Goal: Navigation & Orientation: Find specific page/section

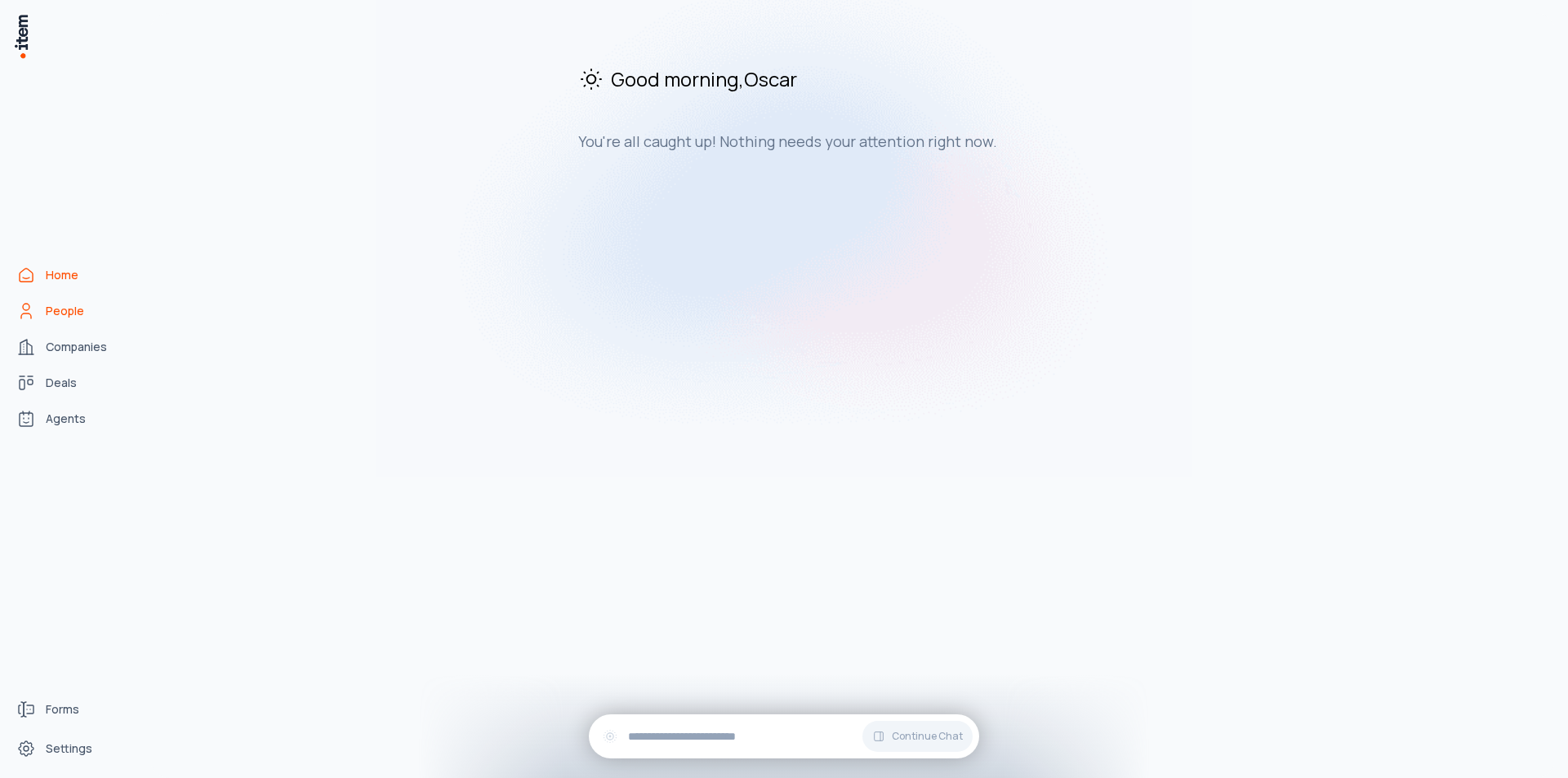
click at [66, 313] on span "People" at bounding box center [65, 311] width 38 height 16
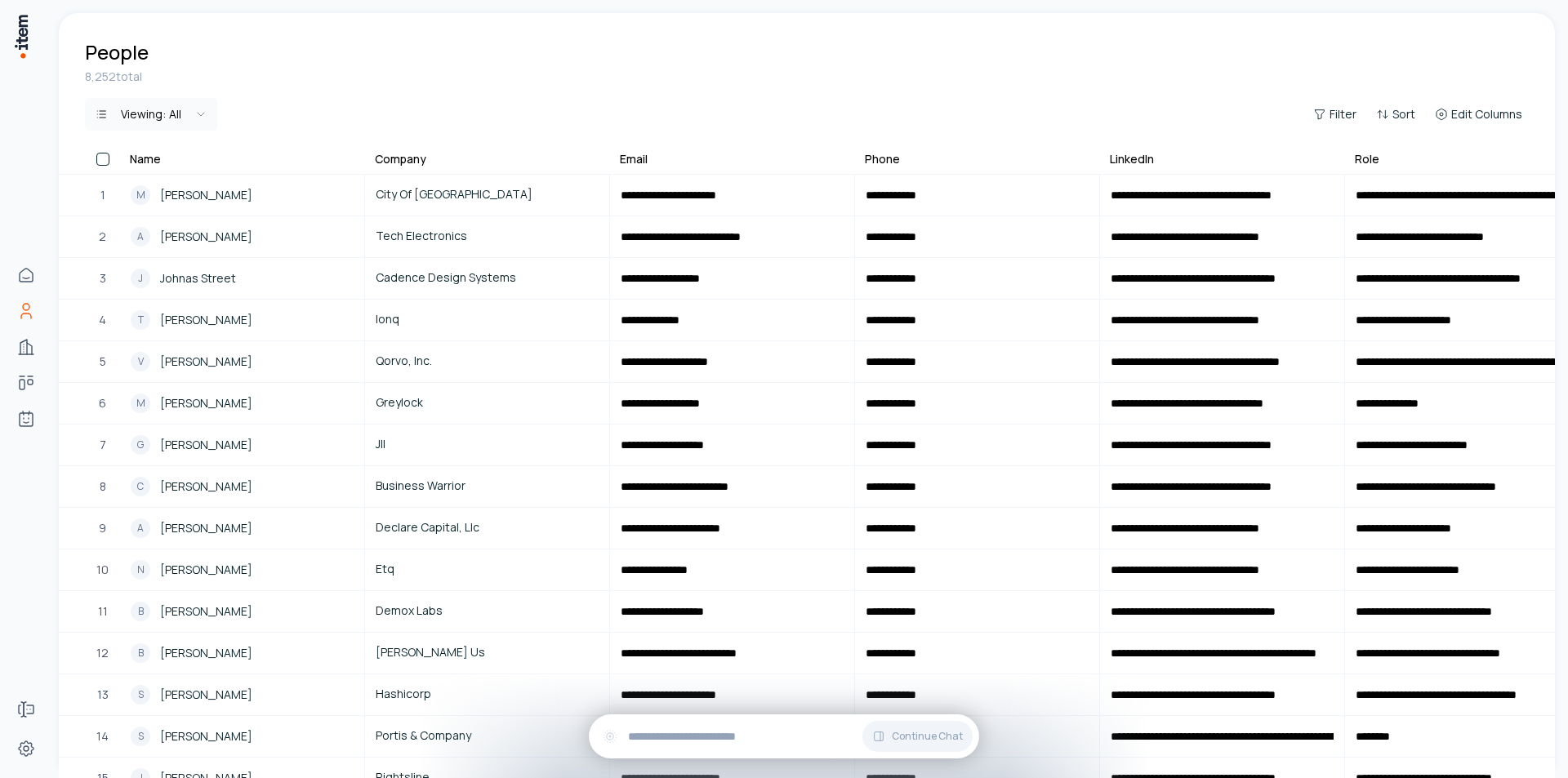
click at [213, 111] on html "**********" at bounding box center [784, 389] width 1568 height 778
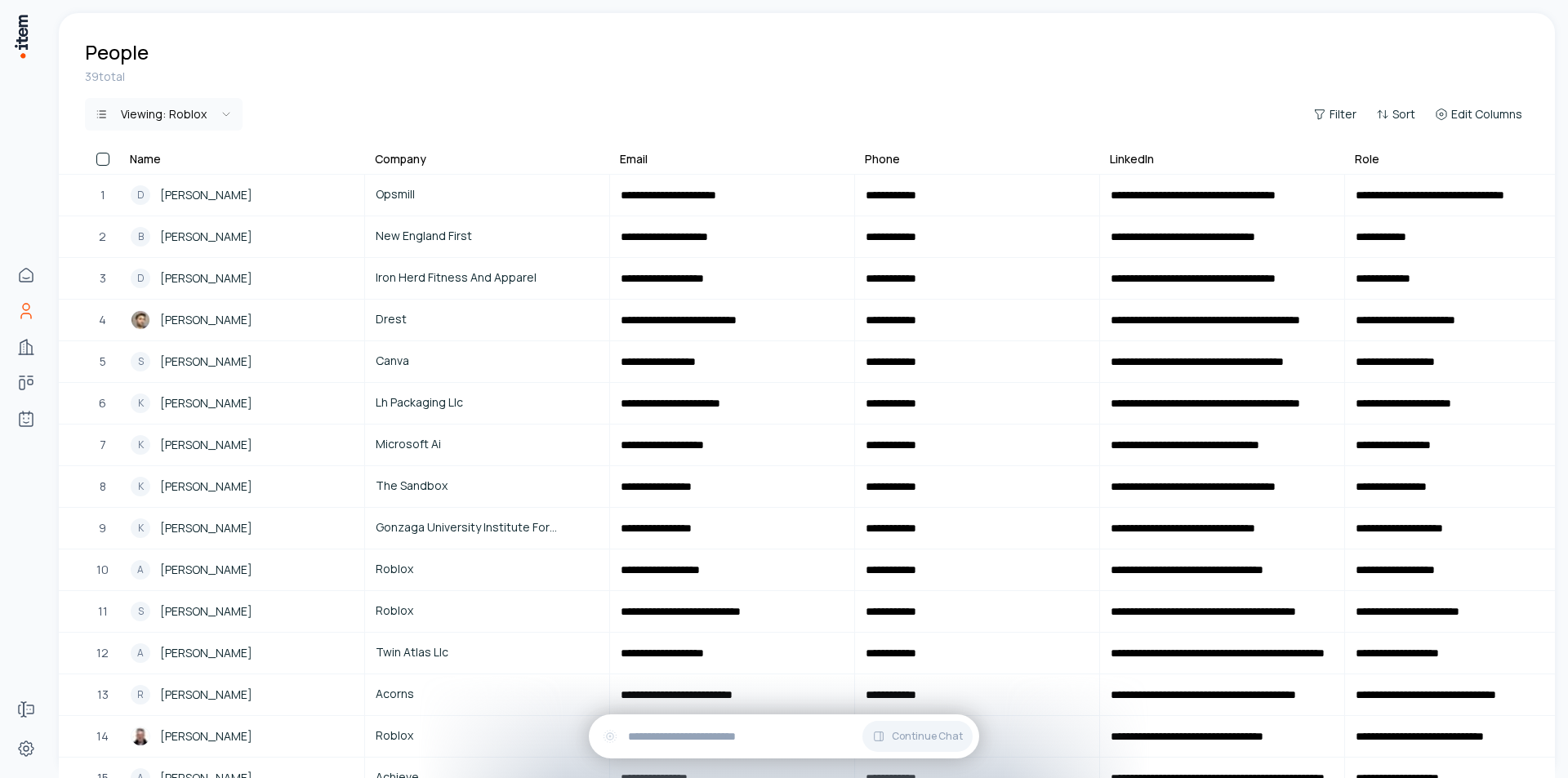
click at [103, 167] on th at bounding box center [89, 163] width 61 height 24
click at [103, 158] on button "button" at bounding box center [103, 159] width 13 height 13
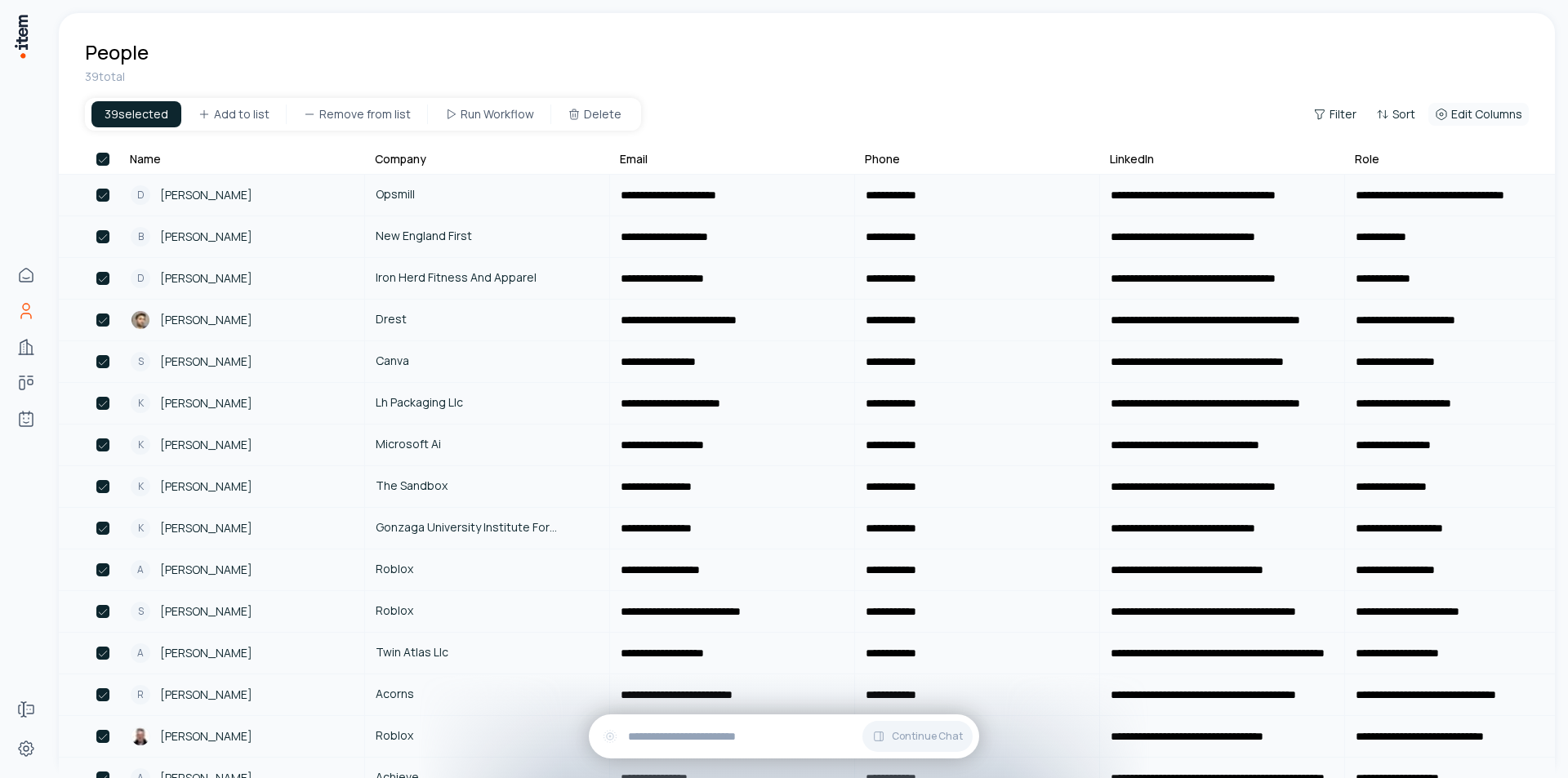
click at [1461, 119] on span "Edit Columns" at bounding box center [1487, 114] width 71 height 16
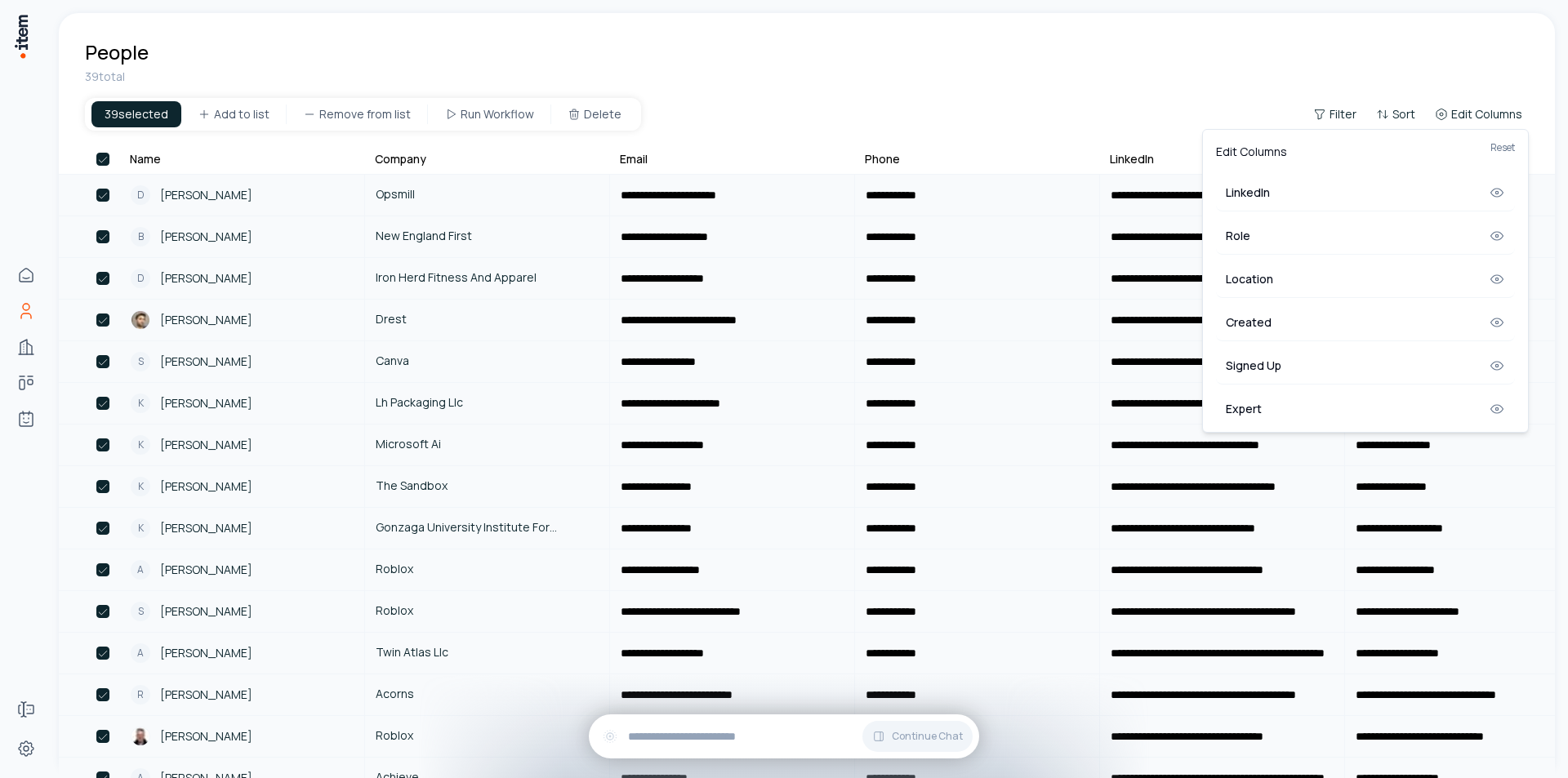
scroll to position [181, 0]
click at [1026, 35] on html "**********" at bounding box center [784, 389] width 1568 height 778
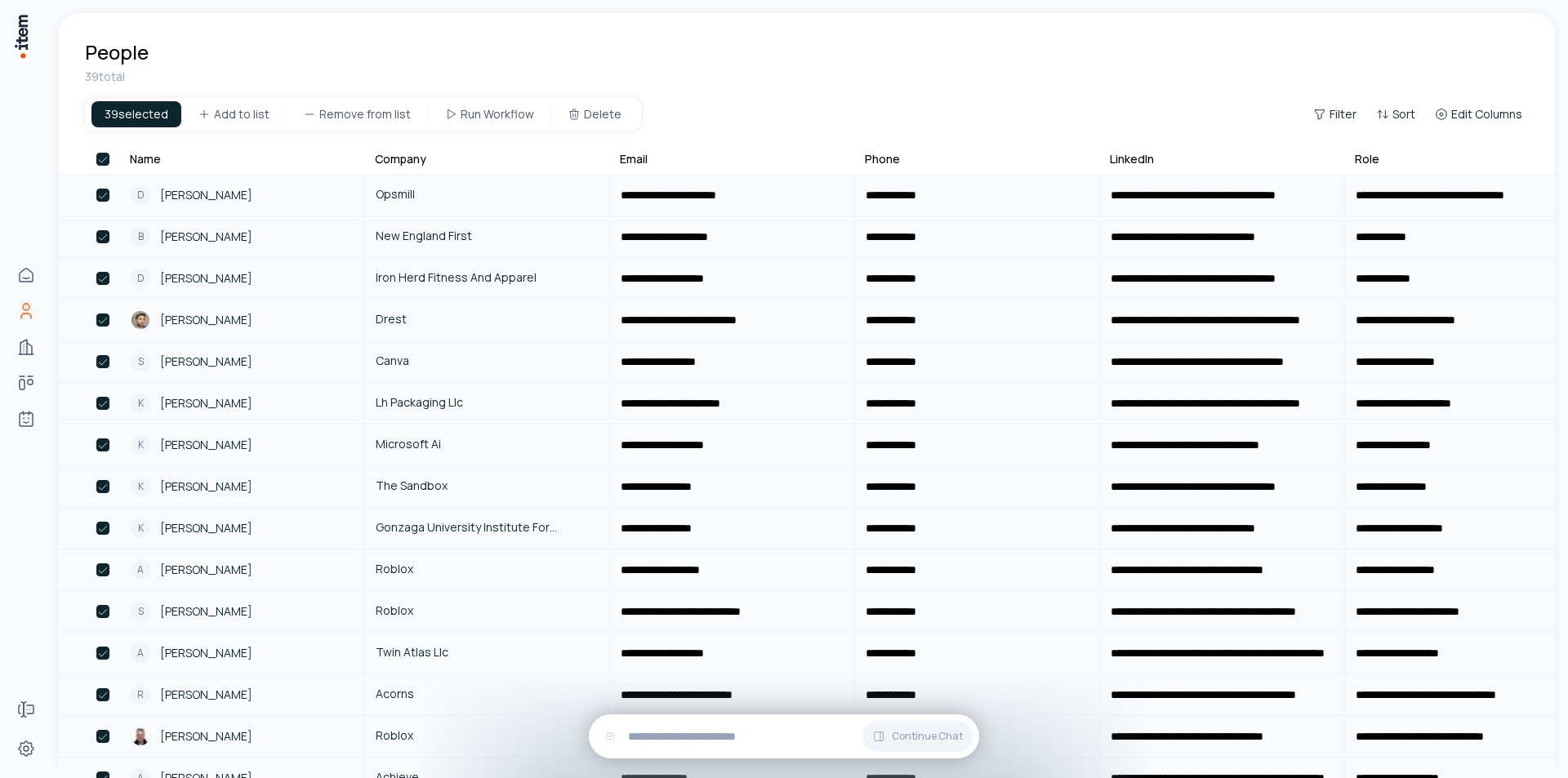
click at [101, 165] on button "button" at bounding box center [103, 159] width 13 height 13
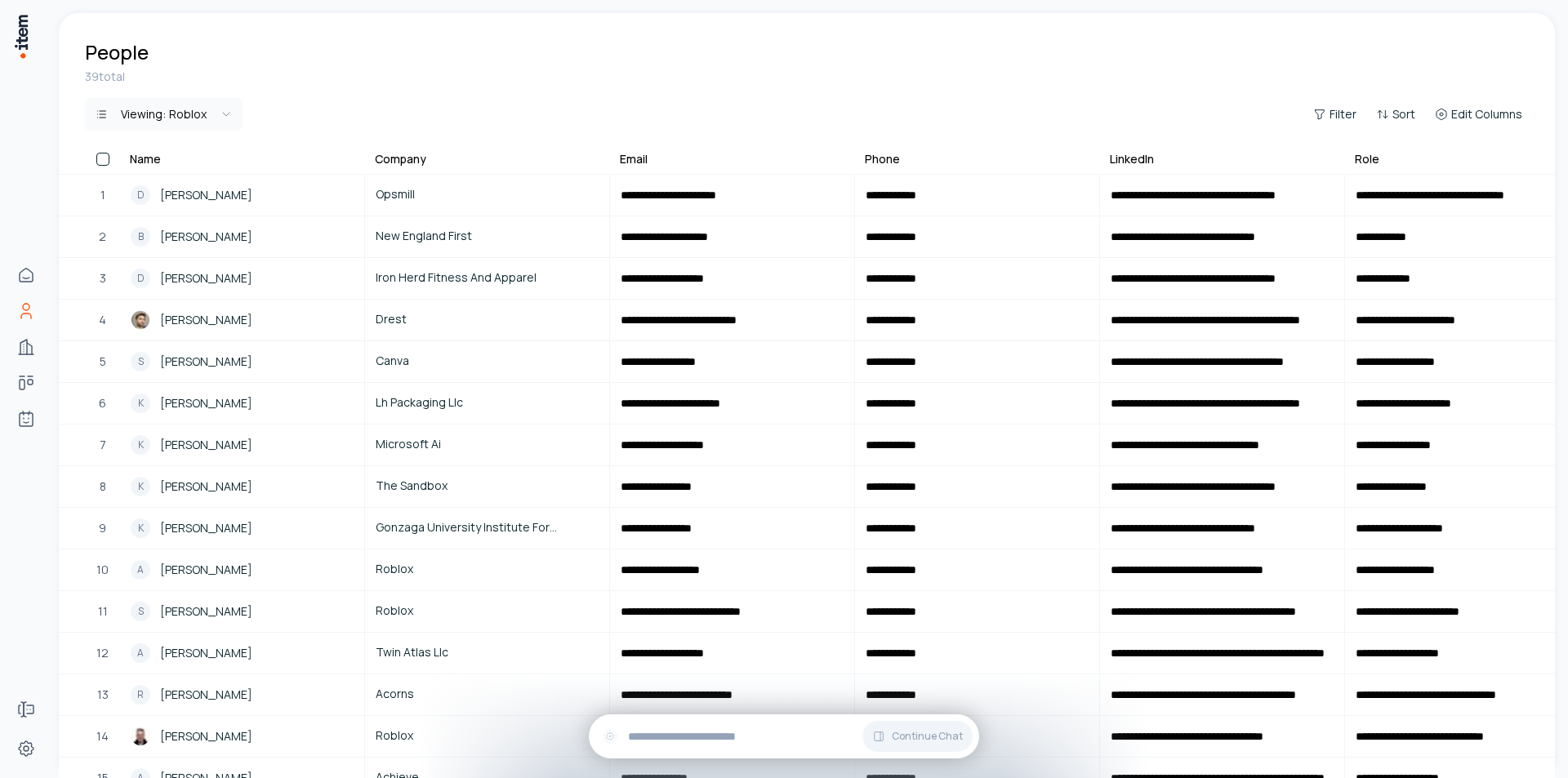
drag, startPoint x: 123, startPoint y: 156, endPoint x: 158, endPoint y: 165, distance: 36.1
click at [160, 166] on th "Name" at bounding box center [242, 163] width 245 height 24
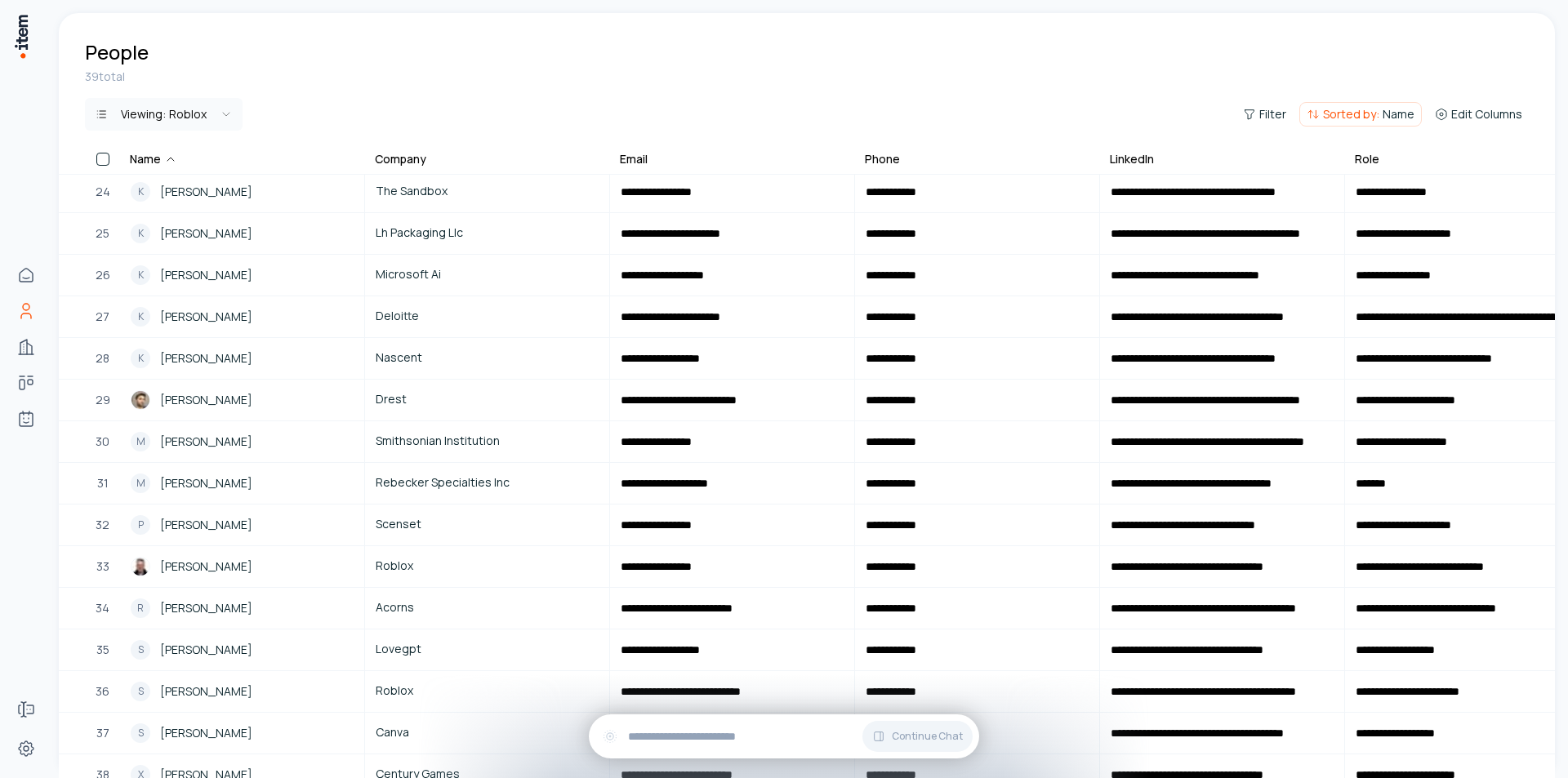
scroll to position [1110, 0]
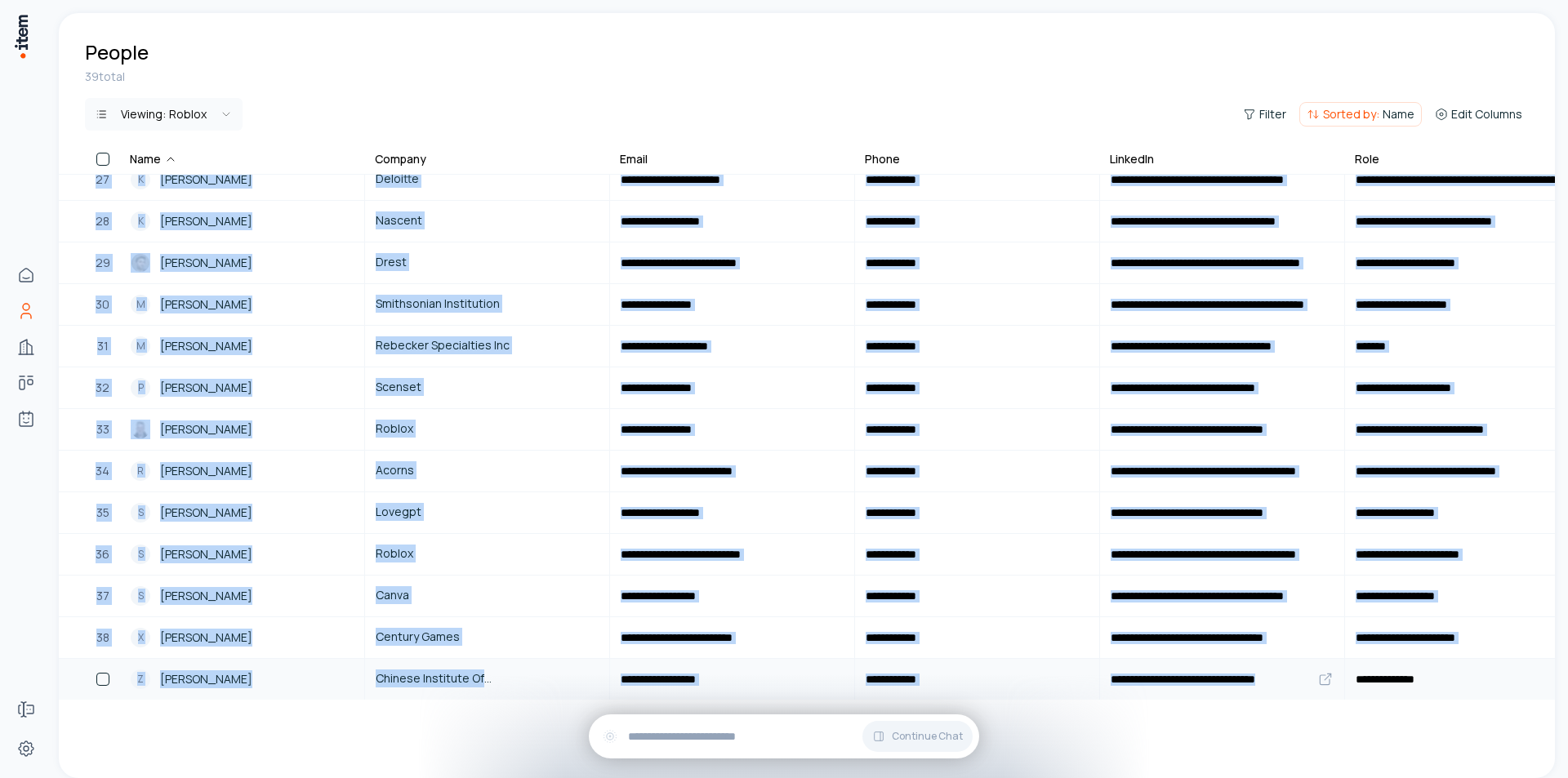
drag, startPoint x: 149, startPoint y: 163, endPoint x: 1384, endPoint y: 674, distance: 1336.5
copy table "Name Company Email Phone LinkedIn Role Location Created Signed Up Expert 12 B […"
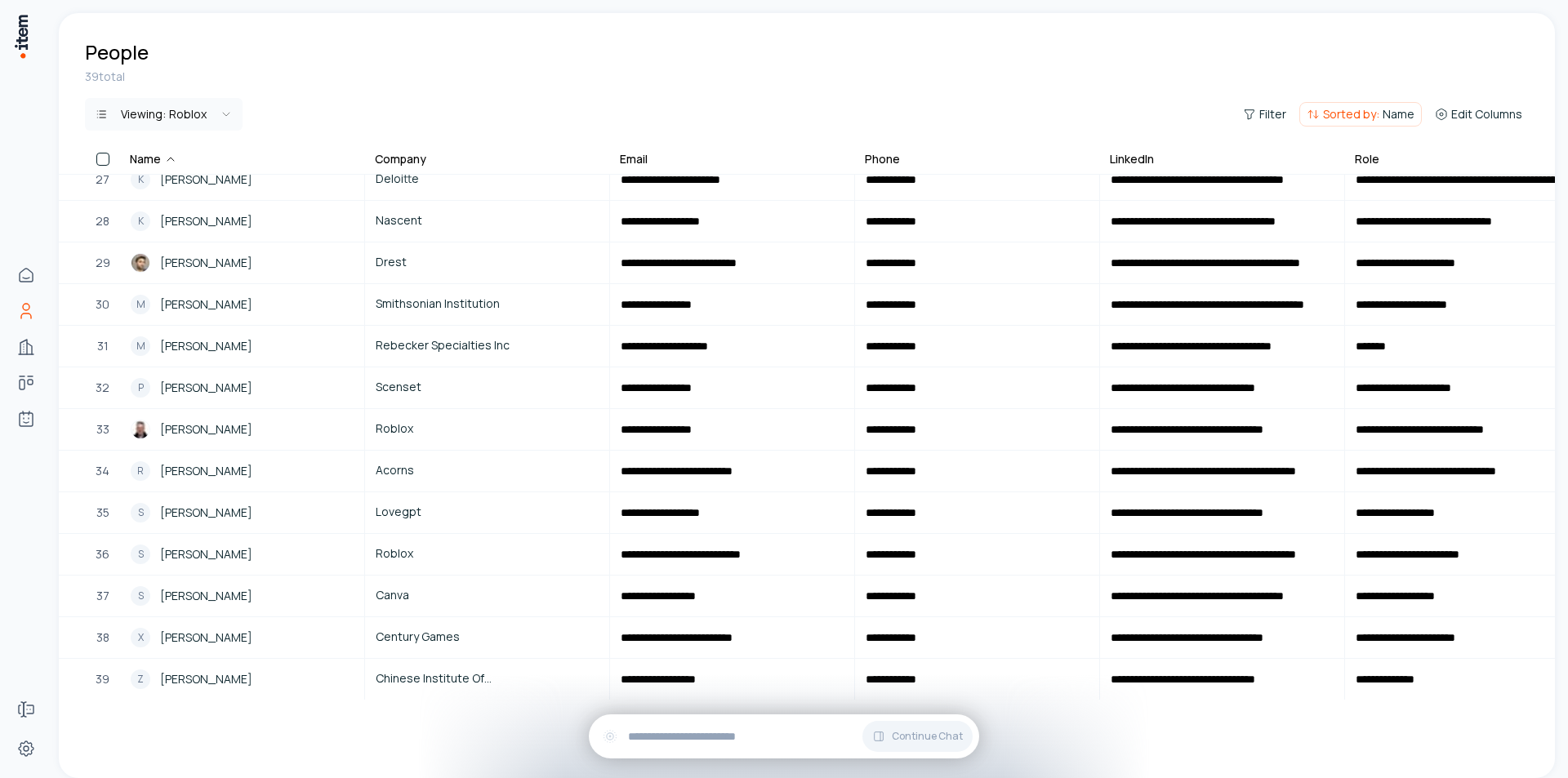
click at [1037, 16] on div "People" at bounding box center [806, 38] width 1497 height 52
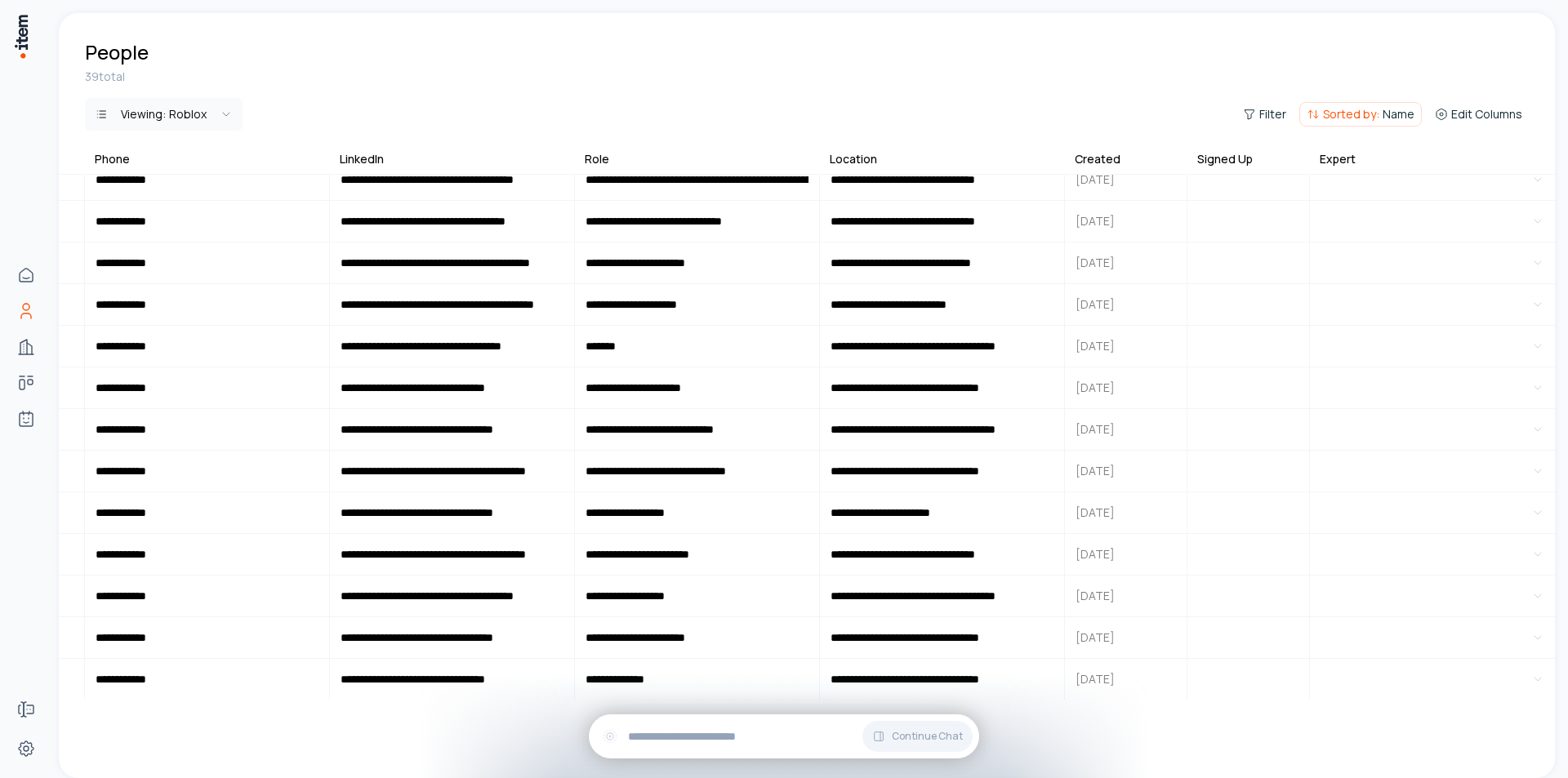
scroll to position [1110, 783]
drag, startPoint x: 1033, startPoint y: 671, endPoint x: 291, endPoint y: 192, distance: 883.2
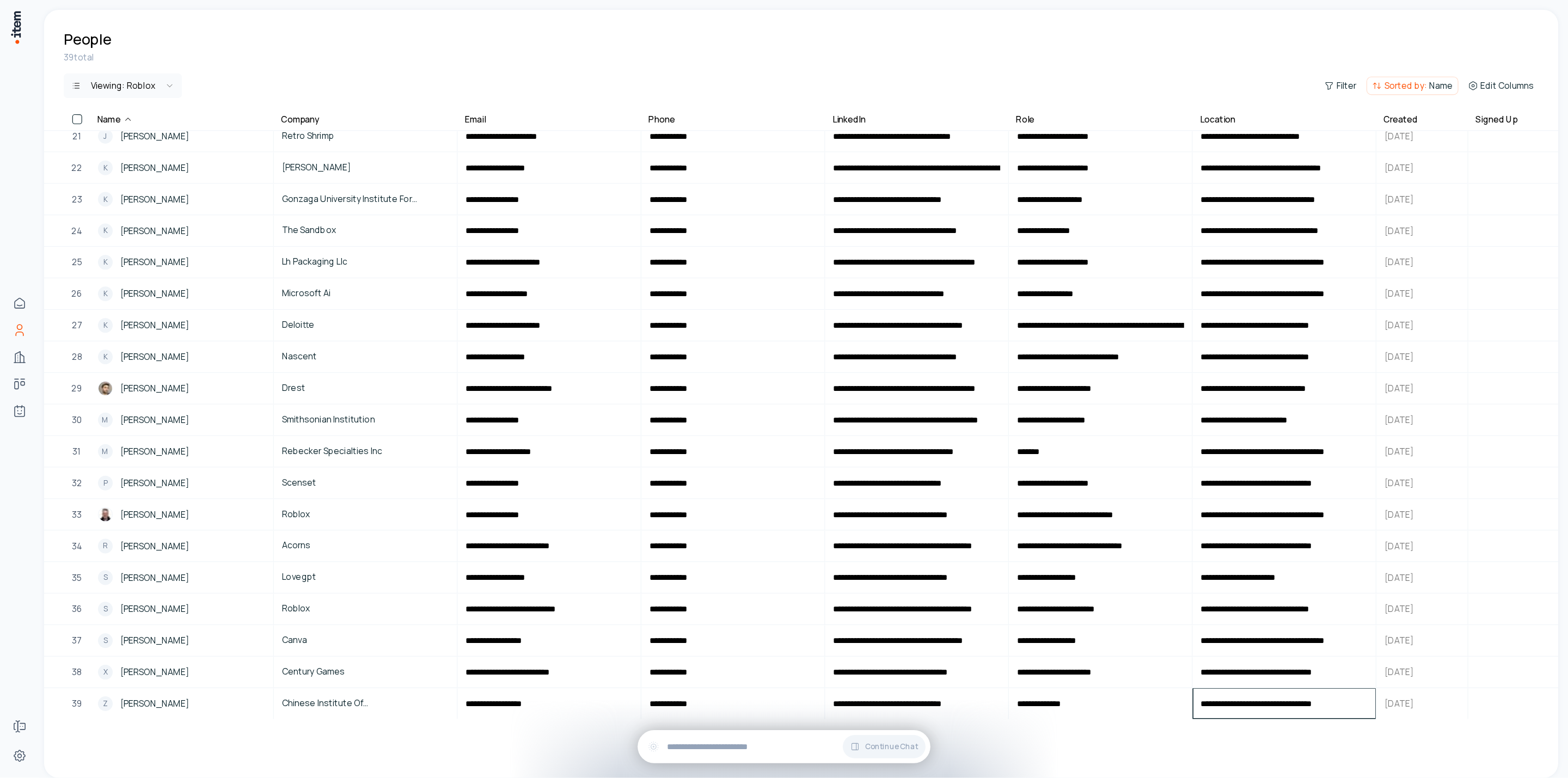
scroll to position [493, 0]
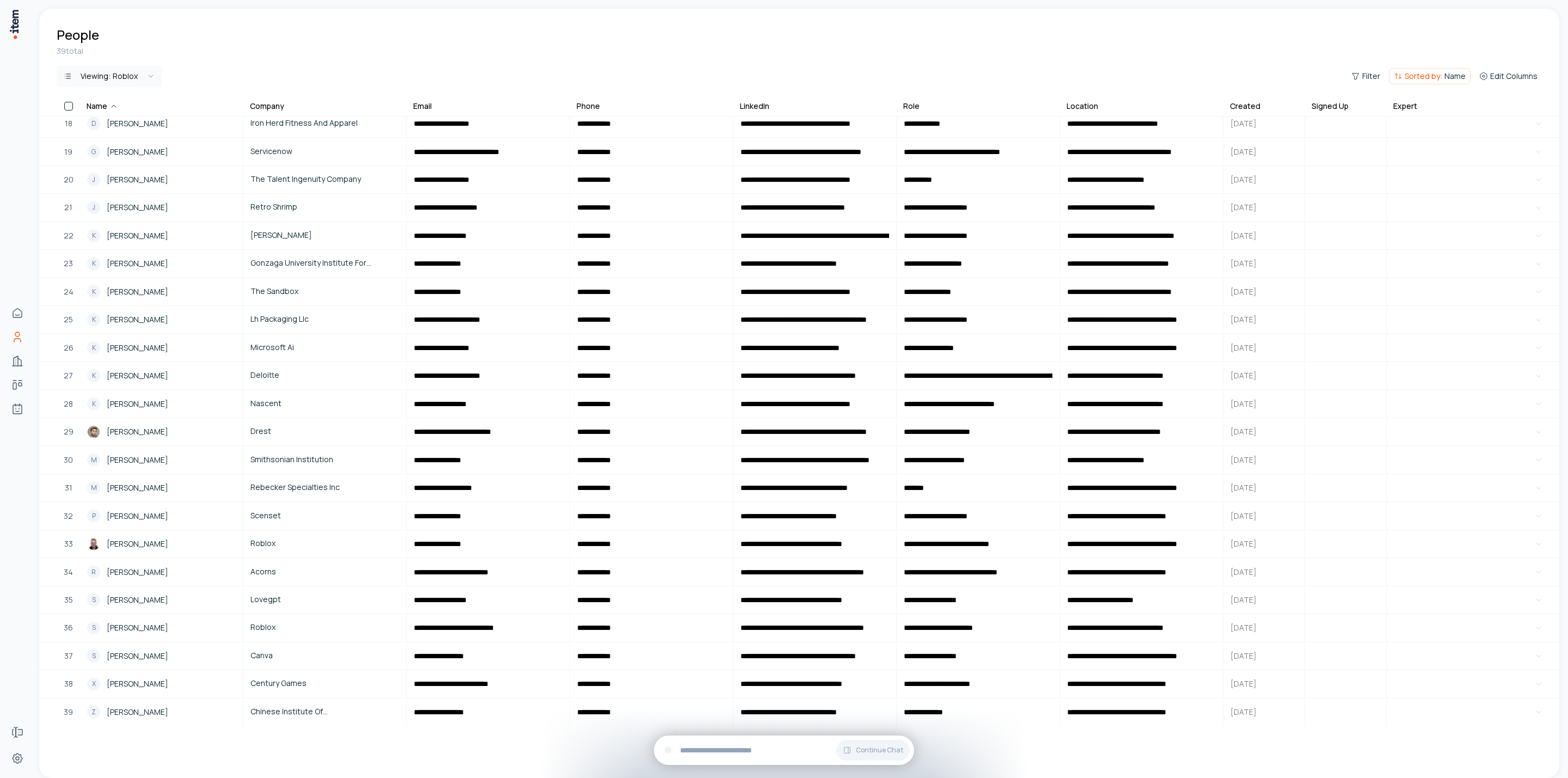
click at [265, 519] on table "**********" at bounding box center [799, 198] width 1520 height 1160
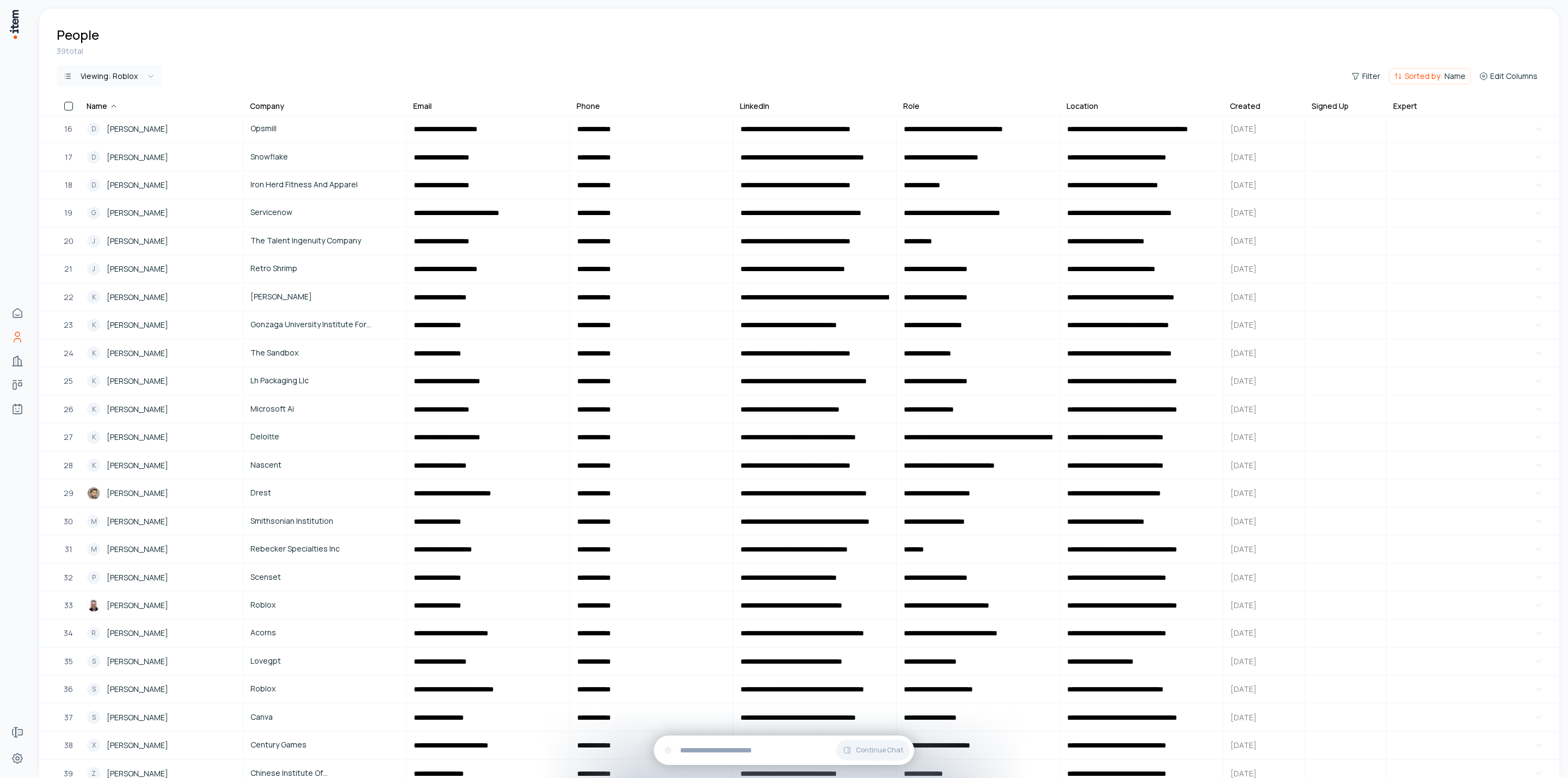
scroll to position [496, 0]
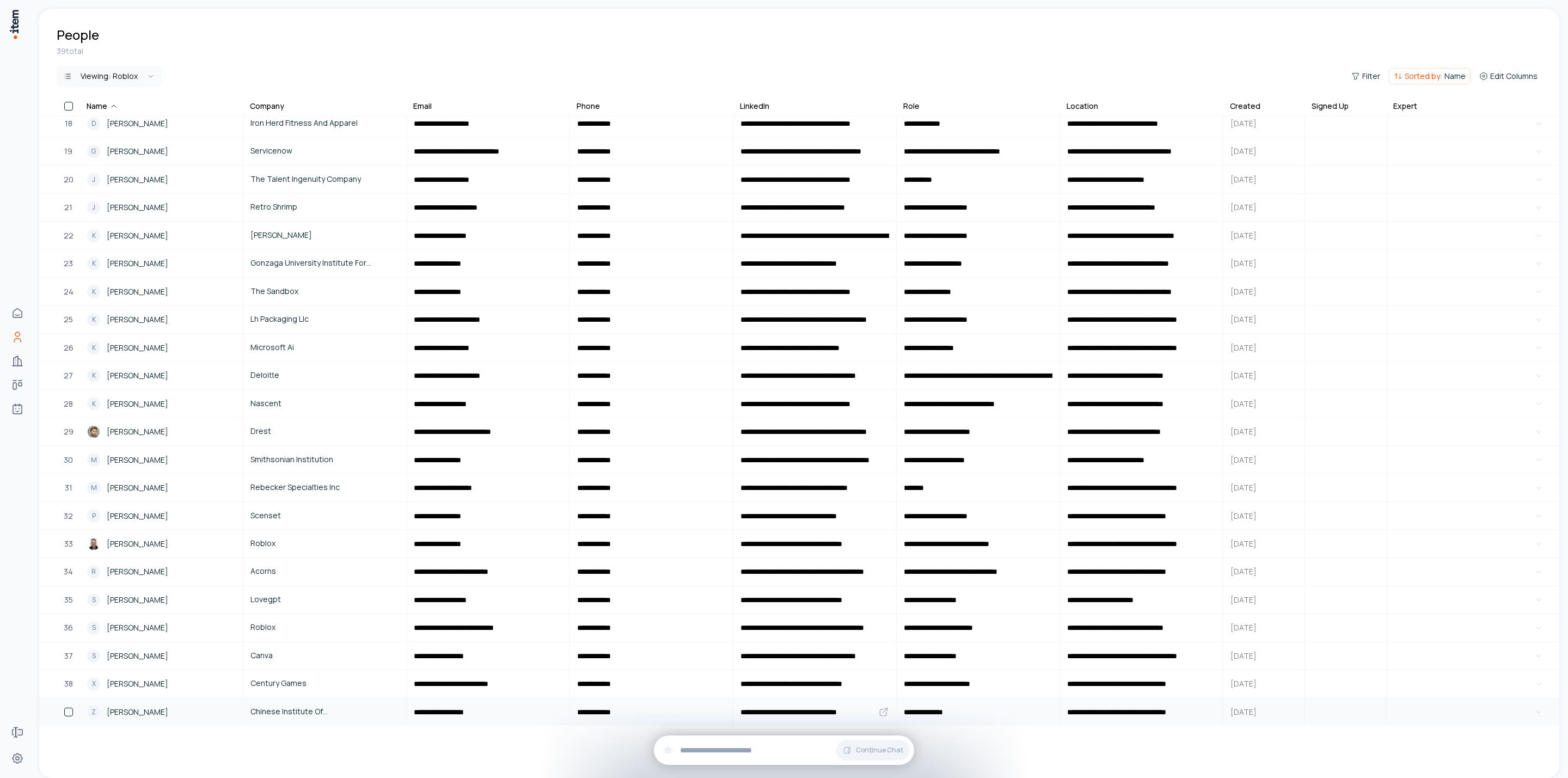
drag, startPoint x: 53, startPoint y: 108, endPoint x: 1312, endPoint y: 706, distance: 1393.8
click at [1045, 519] on table "**********" at bounding box center [799, 197] width 1520 height 1161
copy thead
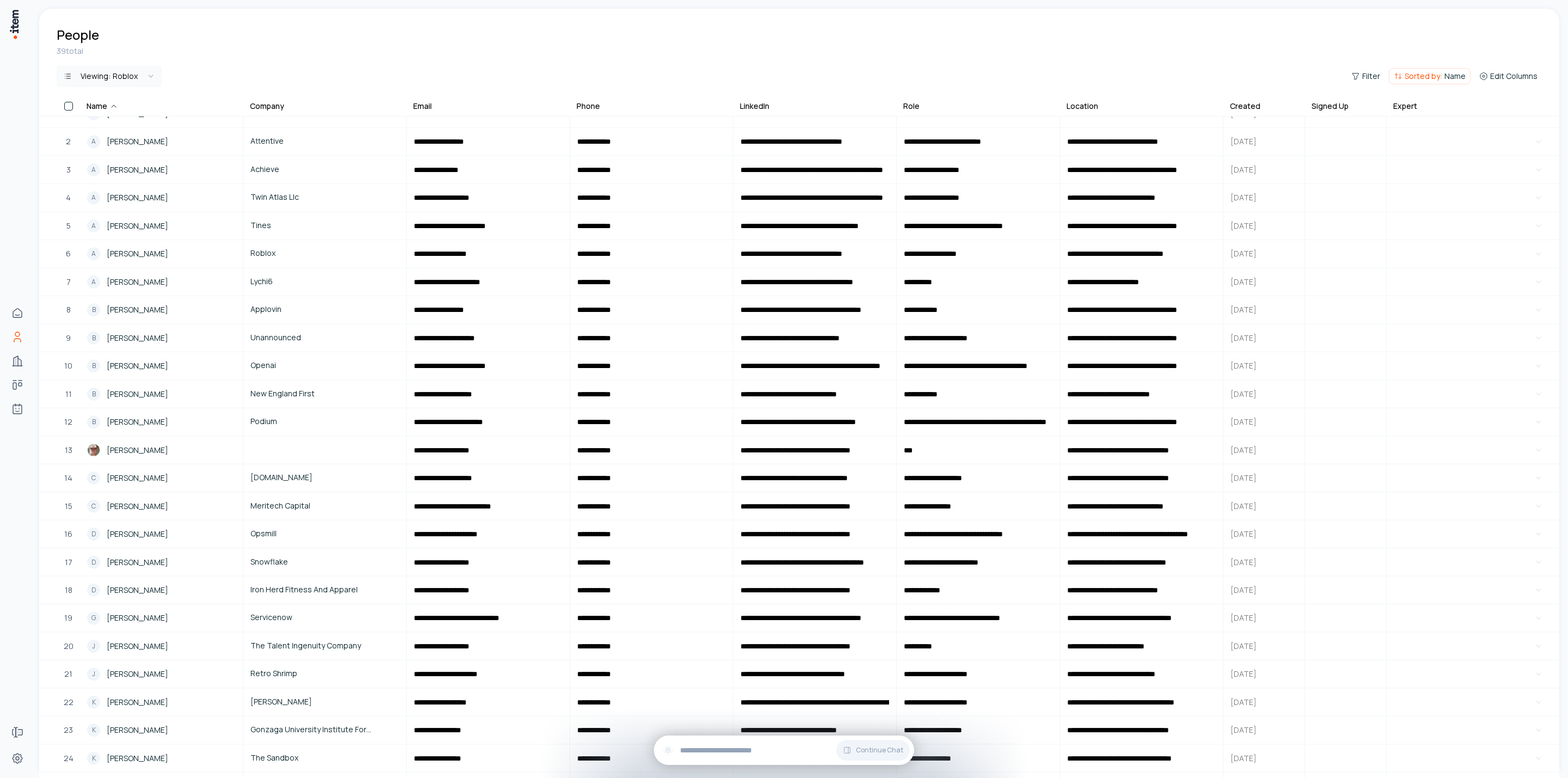
scroll to position [0, 0]
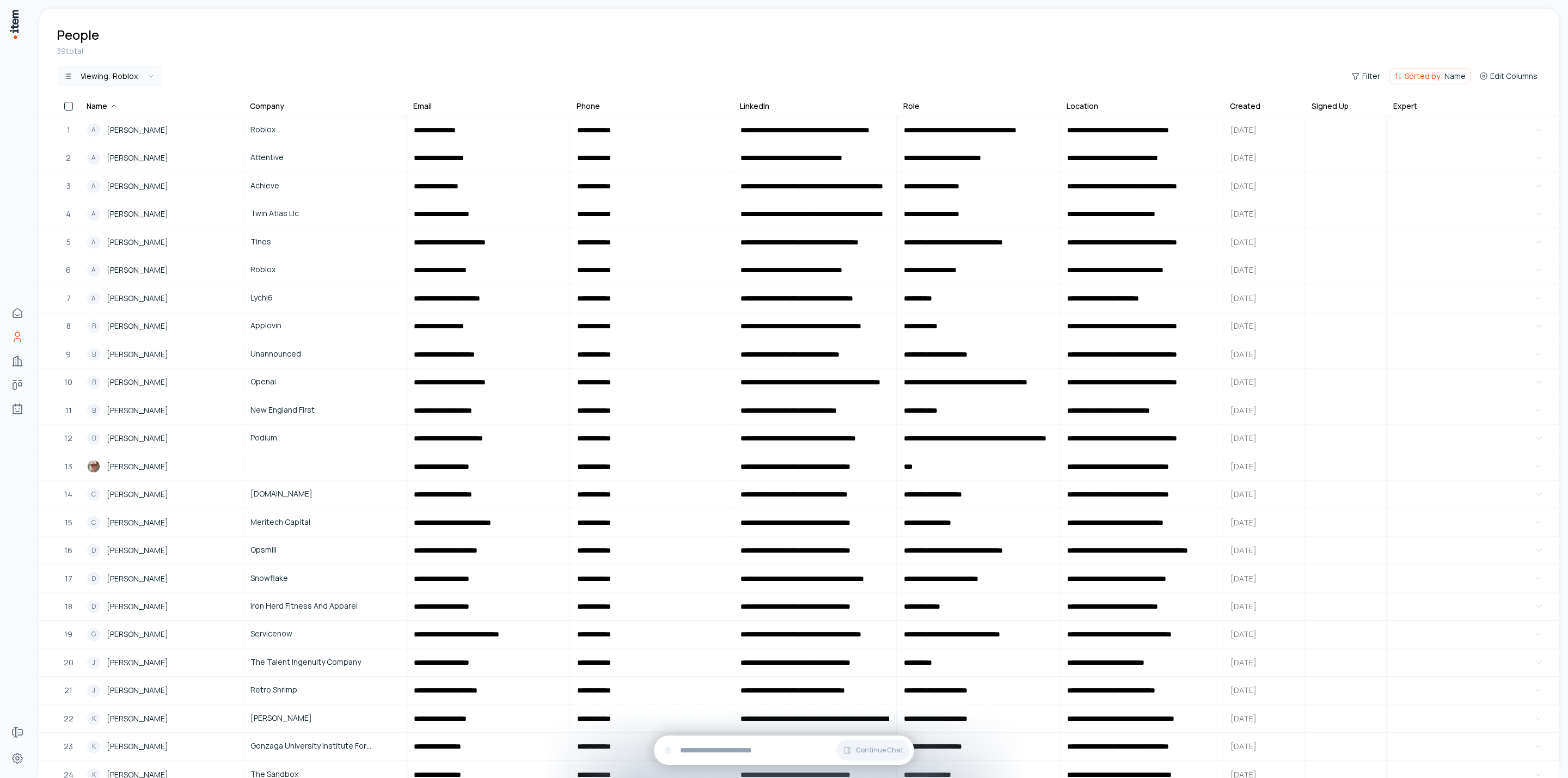
click at [292, 59] on div "39 total Viewing: Roblox Filter Sorted by: Name Edit Columns" at bounding box center [799, 72] width 1520 height 54
click at [95, 155] on div "A" at bounding box center [93, 158] width 13 height 13
